Goal: Task Accomplishment & Management: Use online tool/utility

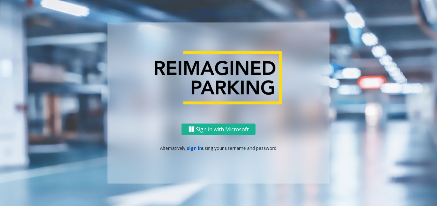
click at [195, 148] on link "sign in" at bounding box center [194, 148] width 15 height 6
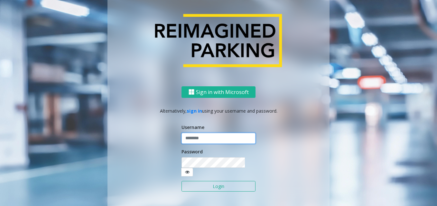
click at [201, 141] on input "text" at bounding box center [218, 138] width 74 height 11
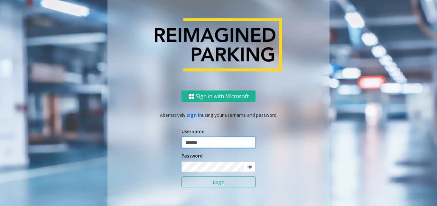
type input "*******"
click at [181, 177] on button "Login" at bounding box center [218, 182] width 74 height 11
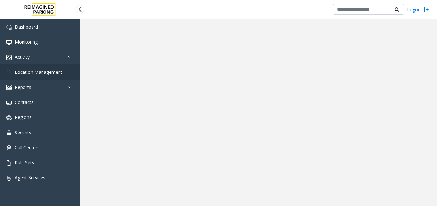
click at [41, 70] on span "Location Management" at bounding box center [39, 72] width 48 height 6
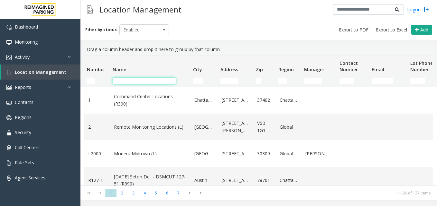
click at [160, 79] on input "Name Filter" at bounding box center [144, 81] width 63 height 6
click at [37, 71] on span "Location Management" at bounding box center [40, 72] width 51 height 6
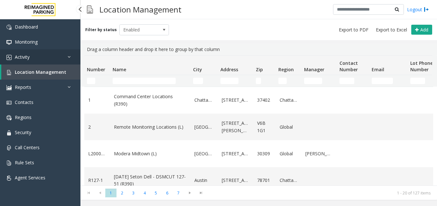
click at [40, 56] on link "Activity" at bounding box center [40, 57] width 80 height 15
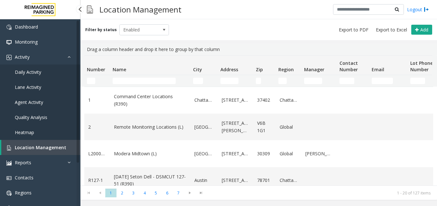
click at [41, 72] on span "Daily Activity" at bounding box center [28, 72] width 26 height 6
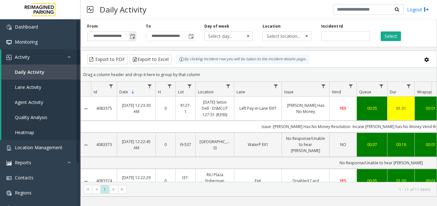
click at [131, 36] on span "Toggle popup" at bounding box center [132, 36] width 5 height 5
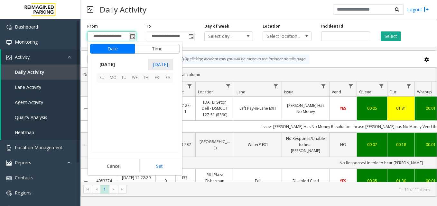
scroll to position [115431, 0]
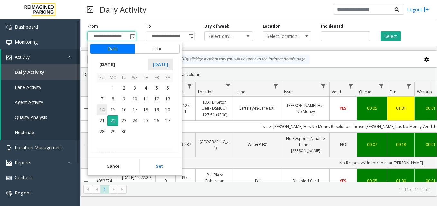
click at [104, 110] on span "14" at bounding box center [101, 110] width 11 height 11
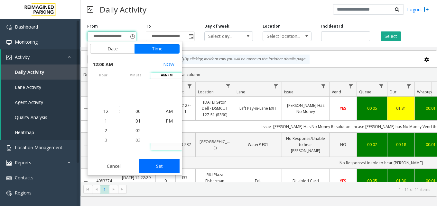
click at [171, 167] on button "Set" at bounding box center [159, 167] width 41 height 14
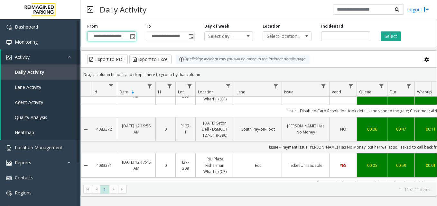
scroll to position [0, 0]
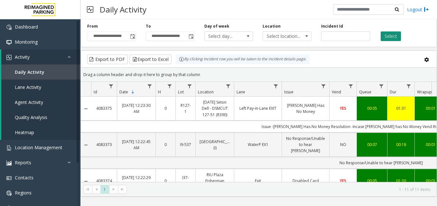
click at [392, 36] on button "Select" at bounding box center [390, 37] width 20 height 10
click at [132, 37] on span "Toggle popup" at bounding box center [132, 36] width 5 height 5
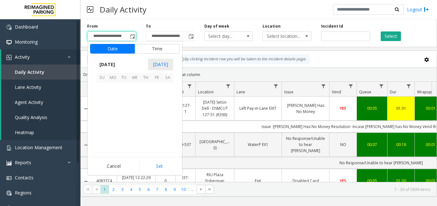
scroll to position [115431, 0]
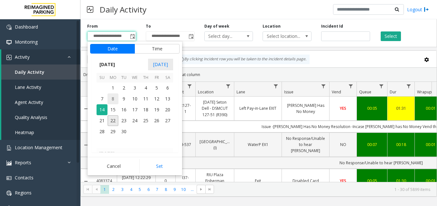
click at [112, 100] on span "8" at bounding box center [112, 99] width 11 height 11
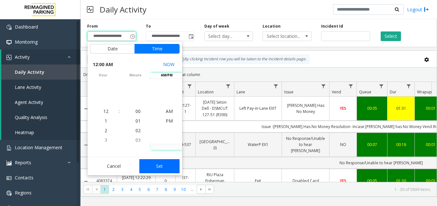
click at [163, 167] on button "Set" at bounding box center [159, 167] width 41 height 14
type input "**********"
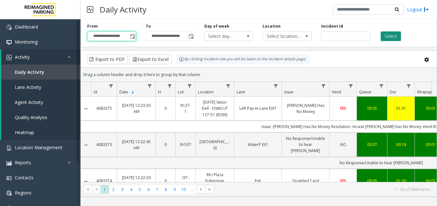
click at [389, 34] on button "Select" at bounding box center [390, 37] width 20 height 10
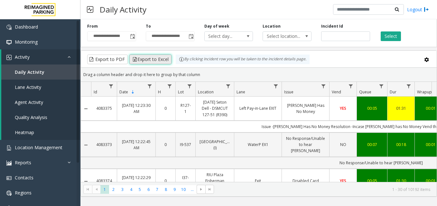
click at [154, 59] on button "Export to Excel" at bounding box center [150, 60] width 42 height 10
click at [343, 56] on div "Export to PDF Export to Excel By clicking Incident row you will be taken to the…" at bounding box center [258, 60] width 345 height 10
drag, startPoint x: 412, startPoint y: 74, endPoint x: 403, endPoint y: 71, distance: 9.6
click at [412, 74] on div "Drag a column header and drop it here to group by that column" at bounding box center [259, 74] width 356 height 11
